Goal: Information Seeking & Learning: Find specific page/section

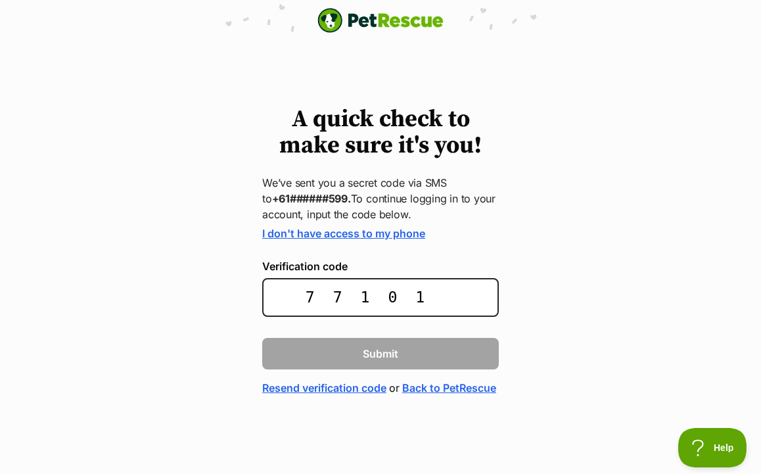
type input "771010"
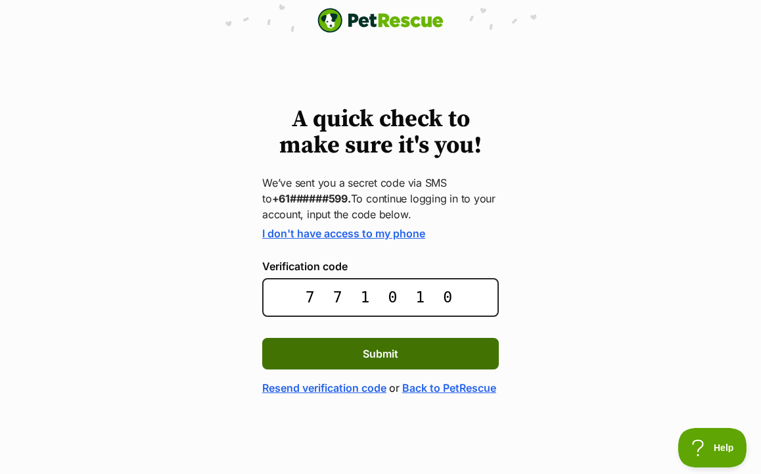
click at [432, 348] on button "Submit" at bounding box center [380, 354] width 236 height 32
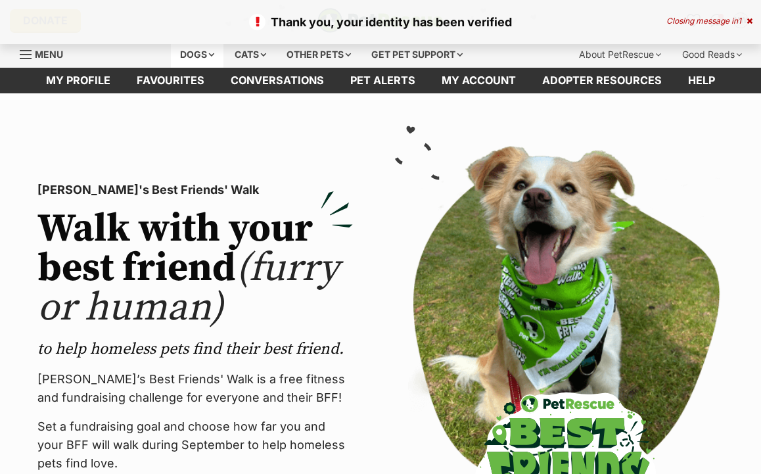
click at [194, 56] on div "Dogs" at bounding box center [197, 54] width 53 height 26
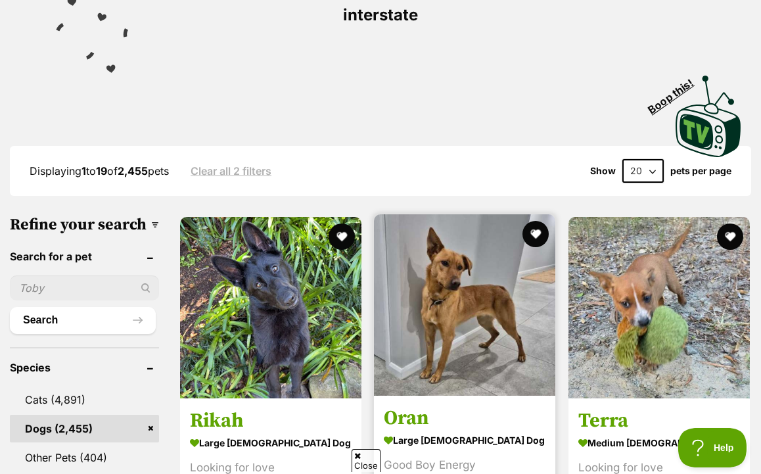
scroll to position [252, 0]
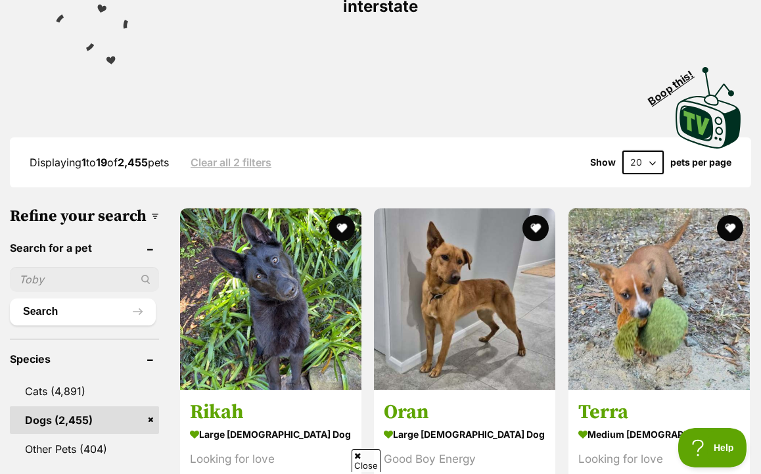
click at [60, 267] on input "text" at bounding box center [84, 279] width 149 height 25
type input "[PERSON_NAME]"
click at [65, 298] on button "Search" at bounding box center [83, 311] width 146 height 26
